Goal: Information Seeking & Learning: Stay updated

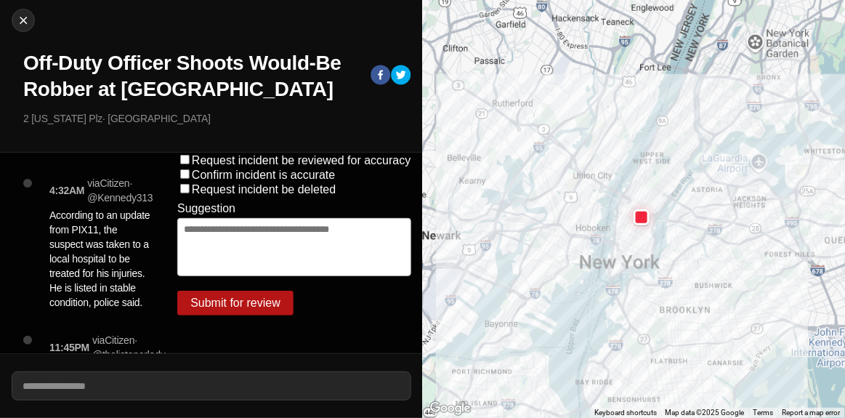
scroll to position [1813, 0]
